Goal: Task Accomplishment & Management: Use online tool/utility

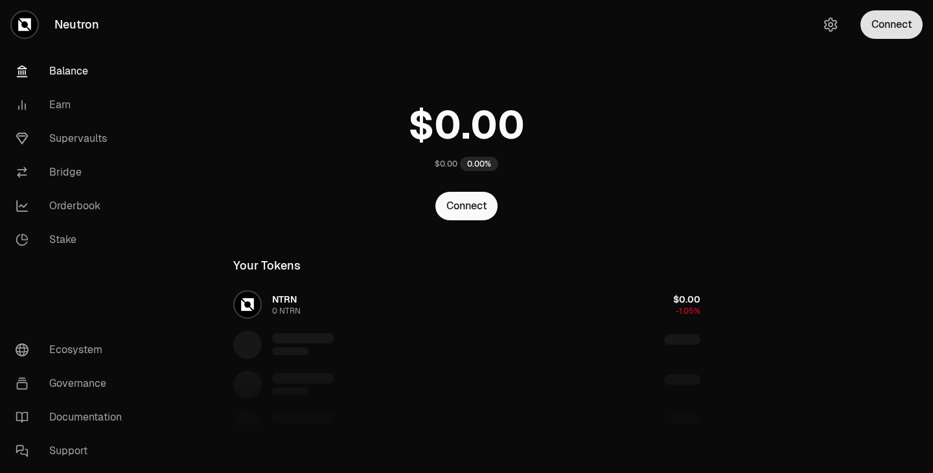
scroll to position [152, 0]
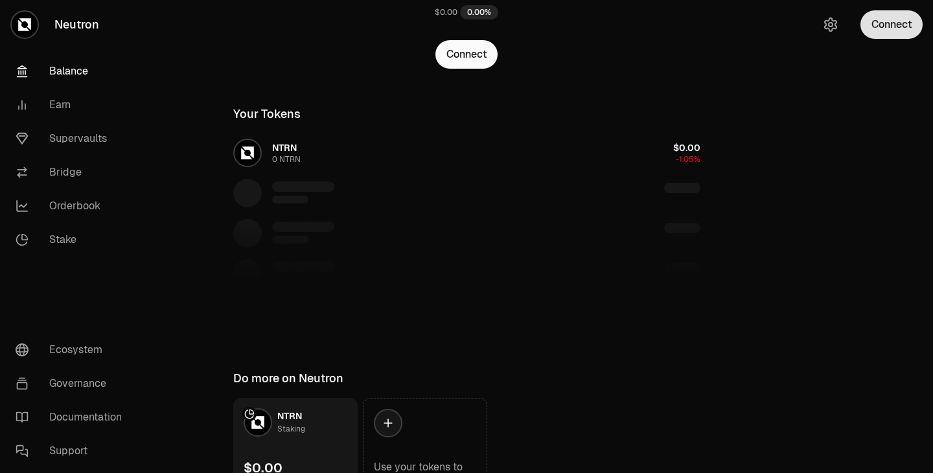
click at [898, 28] on button "Connect" at bounding box center [891, 24] width 62 height 28
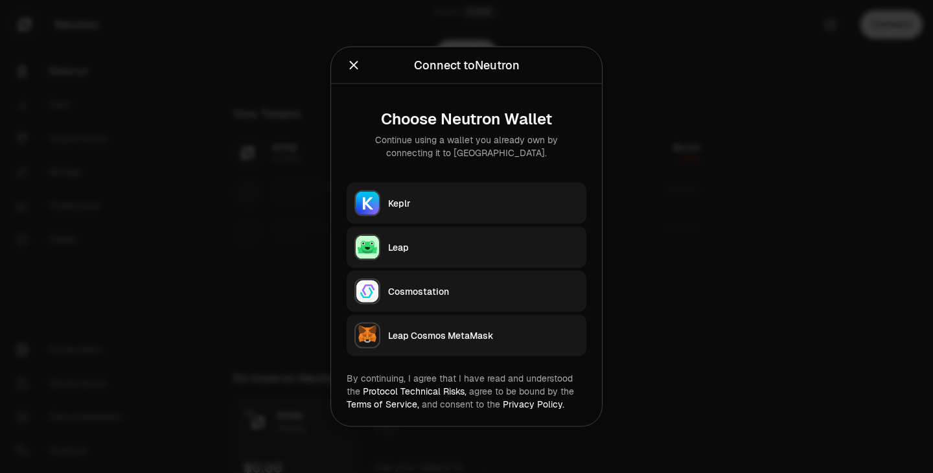
click at [386, 216] on button "Keplr" at bounding box center [467, 203] width 240 height 41
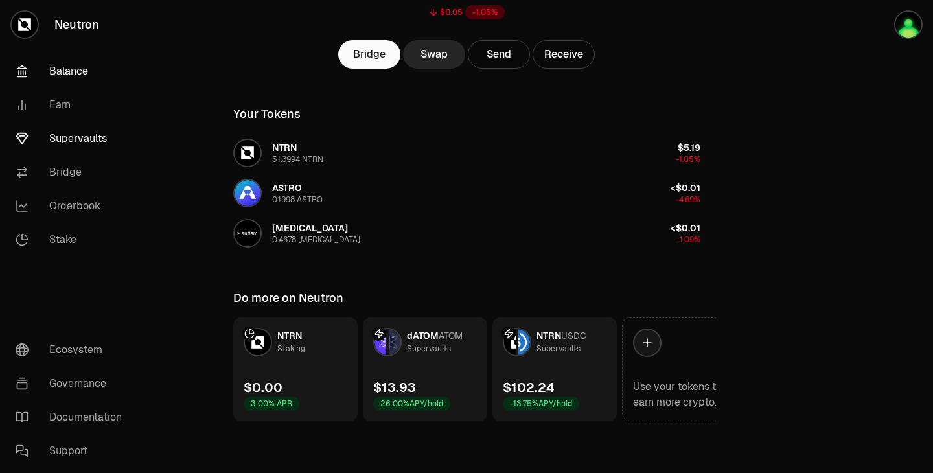
click at [54, 141] on link "Supervaults" at bounding box center [72, 139] width 135 height 34
